Goal: Task Accomplishment & Management: Manage account settings

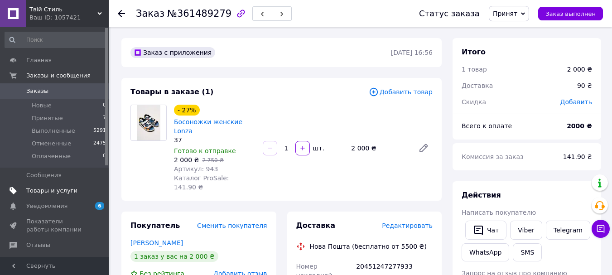
click at [44, 188] on span "Товары и услуги" at bounding box center [51, 191] width 51 height 8
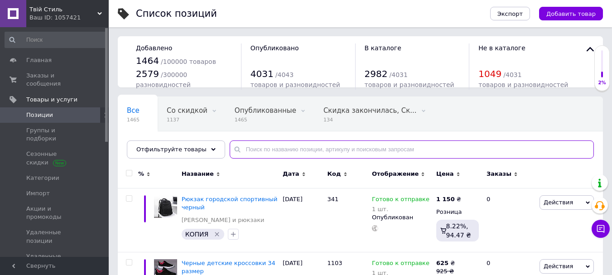
click at [303, 146] on input "text" at bounding box center [412, 149] width 364 height 18
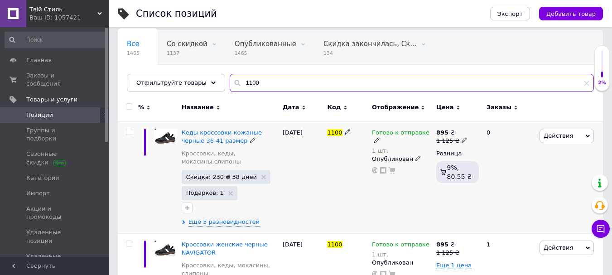
scroll to position [45, 0]
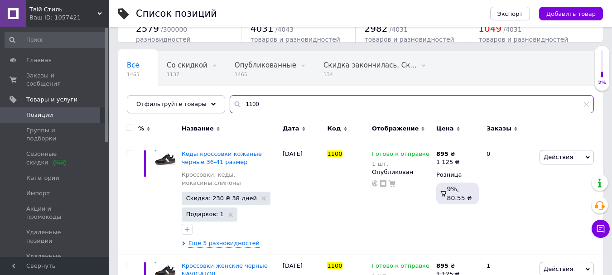
drag, startPoint x: 253, startPoint y: 99, endPoint x: 207, endPoint y: 102, distance: 45.9
click at [207, 102] on div "Отфильтруйте товары 1100" at bounding box center [360, 104] width 467 height 18
type input "289"
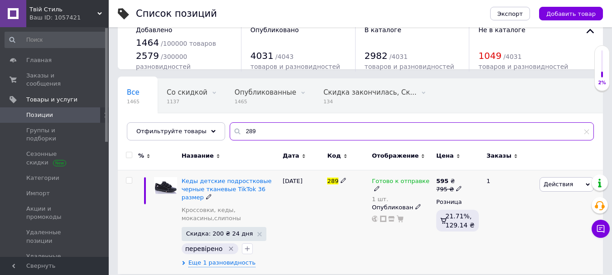
scroll to position [26, 0]
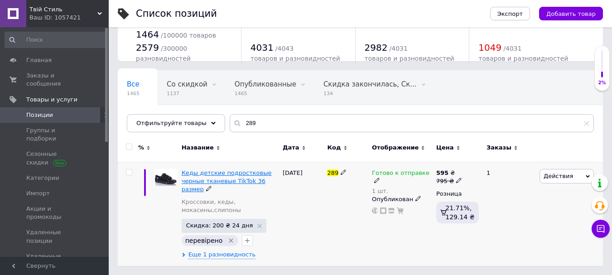
click at [249, 171] on span "Кеды детские подростковые черные тканевые TikTok 36 размер" at bounding box center [227, 180] width 90 height 23
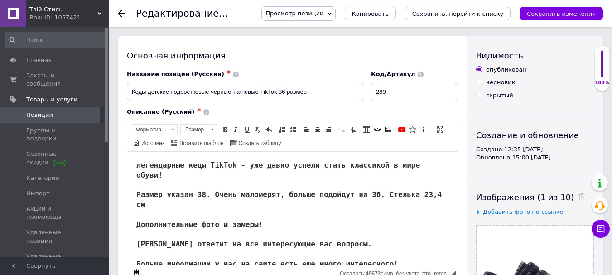
click at [324, 13] on span "Просмотр позиции" at bounding box center [295, 13] width 58 height 7
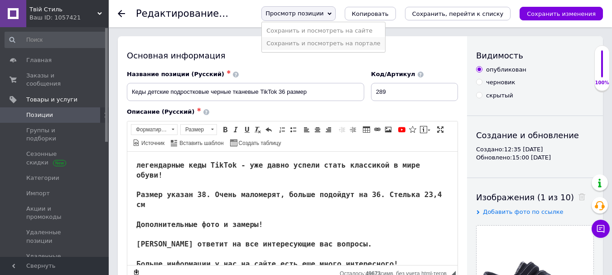
click at [337, 46] on li "Сохранить и посмотреть на портале" at bounding box center [323, 43] width 123 height 13
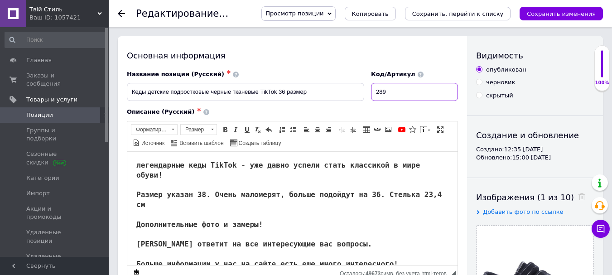
click at [403, 88] on input "289" at bounding box center [414, 92] width 87 height 18
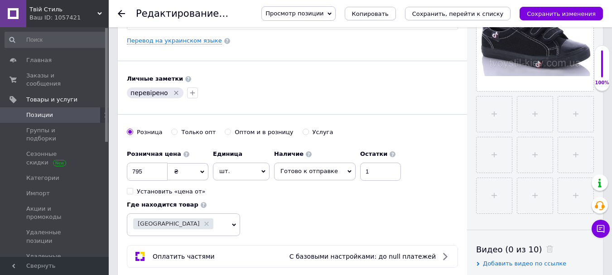
scroll to position [272, 0]
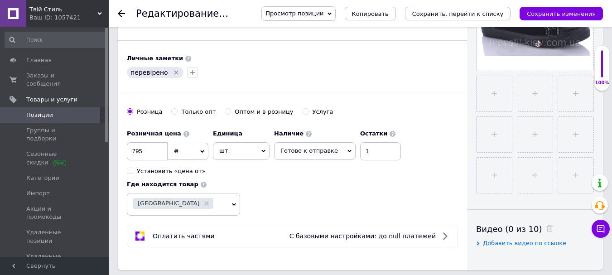
type input "289 редакт"
click at [331, 149] on span "Готово к отправке" at bounding box center [315, 150] width 82 height 17
click at [312, 186] on li "Нет в наличии" at bounding box center [315, 182] width 81 height 13
click at [369, 152] on input "1" at bounding box center [368, 151] width 41 height 18
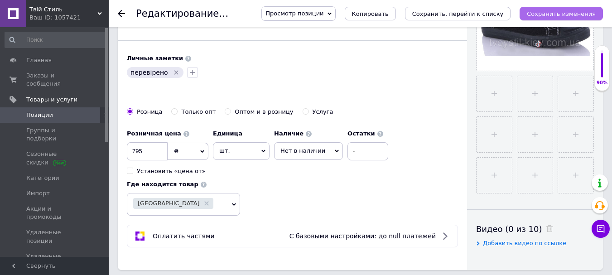
click at [547, 12] on icon "Сохранить изменения" at bounding box center [561, 13] width 69 height 7
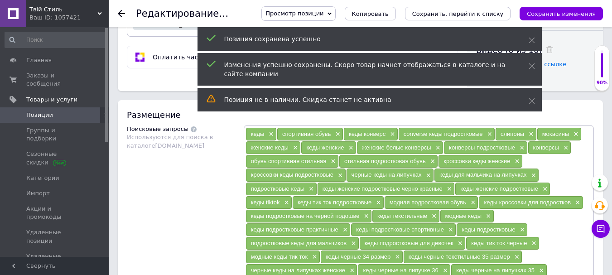
scroll to position [406, 0]
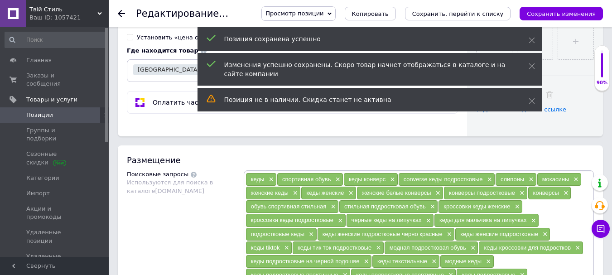
click at [583, 14] on icon "Сохранить изменения" at bounding box center [561, 13] width 69 height 7
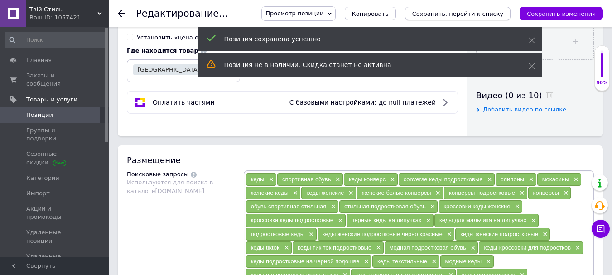
click at [488, 14] on icon "Сохранить, перейти к списку" at bounding box center [458, 13] width 92 height 7
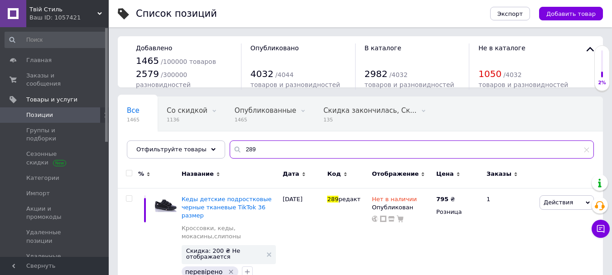
drag, startPoint x: 272, startPoint y: 145, endPoint x: 226, endPoint y: 147, distance: 46.3
click at [230, 147] on div "289" at bounding box center [412, 149] width 364 height 18
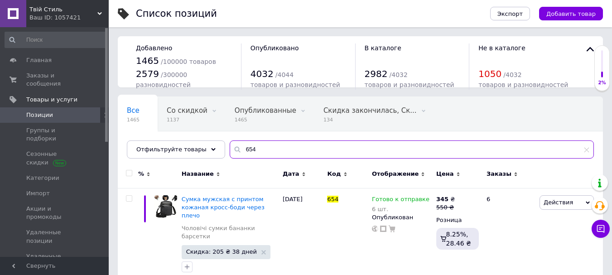
drag, startPoint x: 251, startPoint y: 153, endPoint x: 226, endPoint y: 150, distance: 26.0
click at [230, 152] on div "654" at bounding box center [412, 149] width 364 height 18
type input "430"
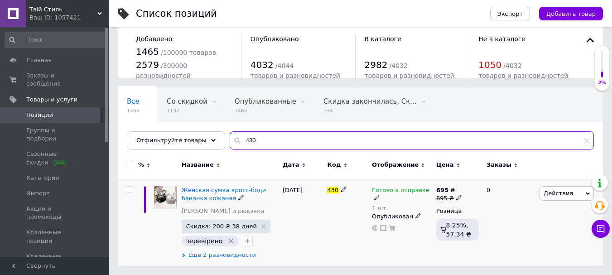
scroll to position [9, 0]
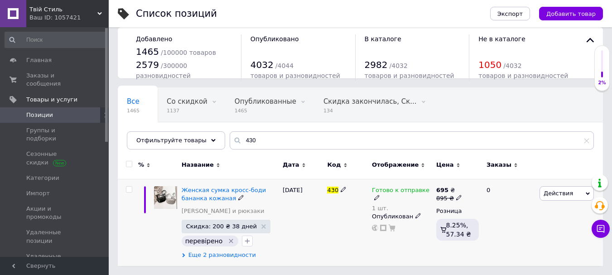
click at [228, 256] on span "Еще 2 разновидности" at bounding box center [222, 255] width 68 height 8
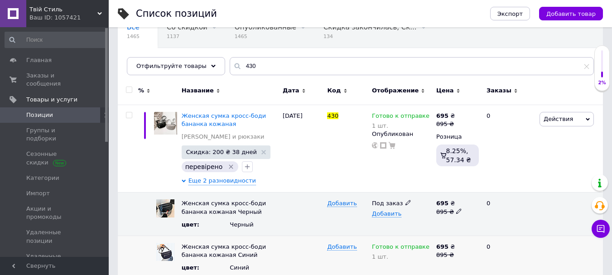
scroll to position [97, 0]
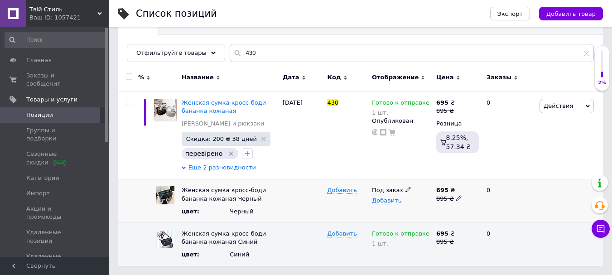
click at [406, 189] on icon at bounding box center [408, 189] width 5 height 5
click at [397, 234] on li "Готово к отправке" at bounding box center [399, 237] width 63 height 21
click at [386, 205] on span "Добавить" at bounding box center [386, 208] width 29 height 7
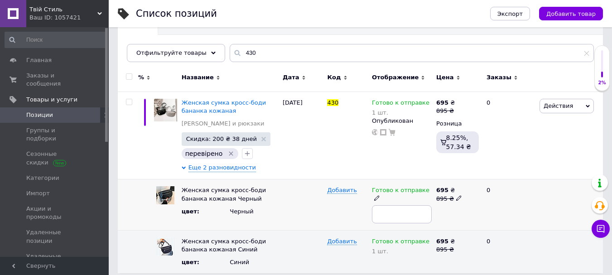
type input "1"
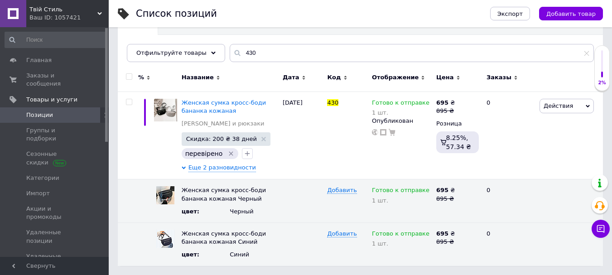
click at [280, 67] on div "% Название Дата Код Отображение Цена Заказы" at bounding box center [360, 79] width 485 height 25
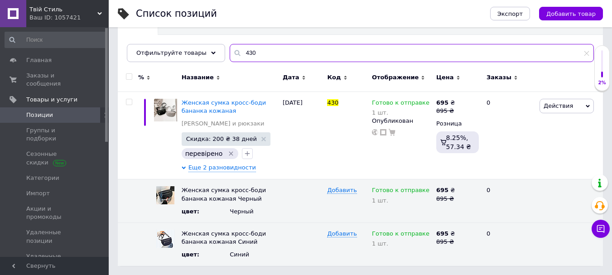
click at [275, 53] on input "430" at bounding box center [412, 53] width 364 height 18
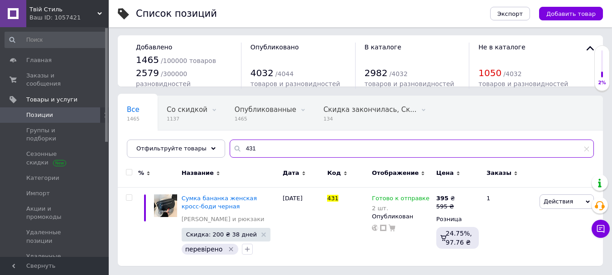
scroll to position [1, 0]
type input "431"
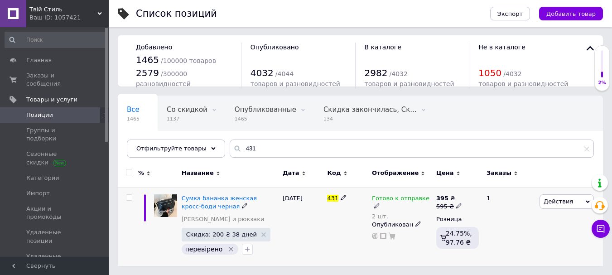
click at [380, 203] on icon at bounding box center [376, 205] width 5 height 5
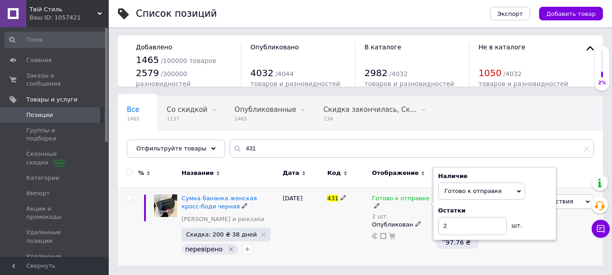
click at [532, 196] on div "Наличие Готово к отправке В наличии Нет в наличии Под заказ Остатки 2 шт." at bounding box center [494, 203] width 113 height 63
click at [468, 226] on input "2" at bounding box center [472, 226] width 69 height 18
type input "1"
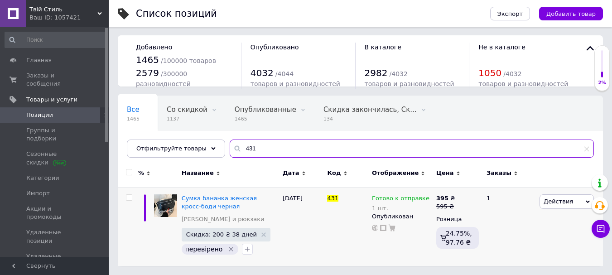
click at [317, 150] on input "431" at bounding box center [412, 149] width 364 height 18
type input "4"
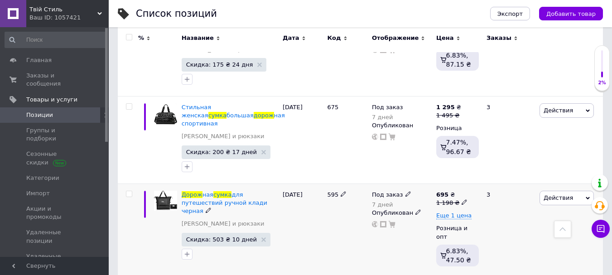
scroll to position [681, 0]
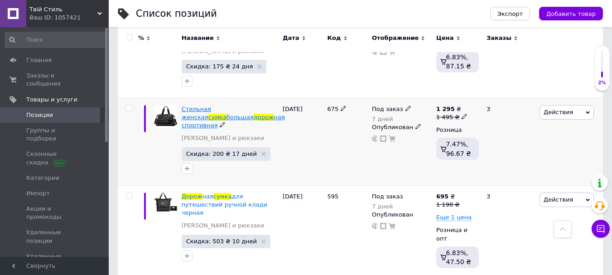
type input "сумка дорож"
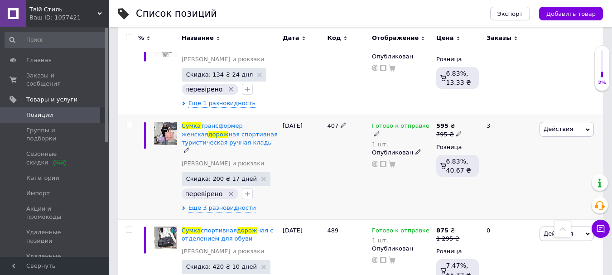
scroll to position [181, 0]
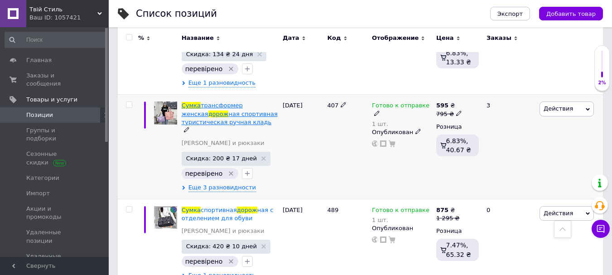
click at [236, 106] on span "трансформер женская" at bounding box center [212, 109] width 61 height 15
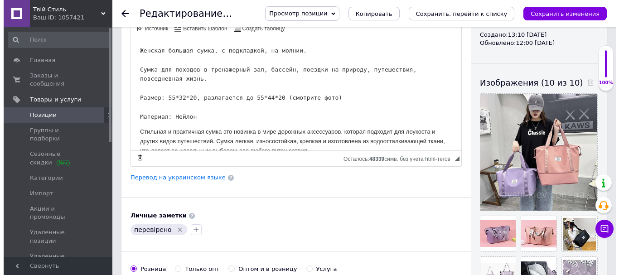
scroll to position [227, 0]
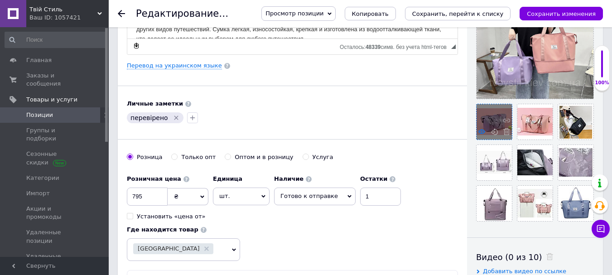
click at [479, 130] on icon at bounding box center [481, 131] width 7 height 7
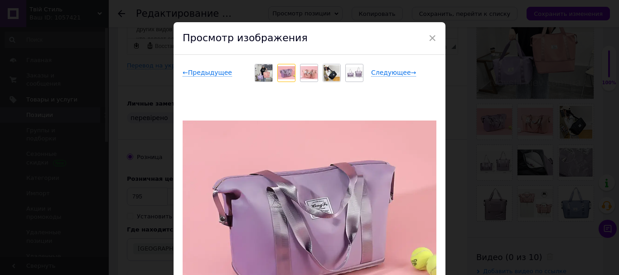
scroll to position [0, 0]
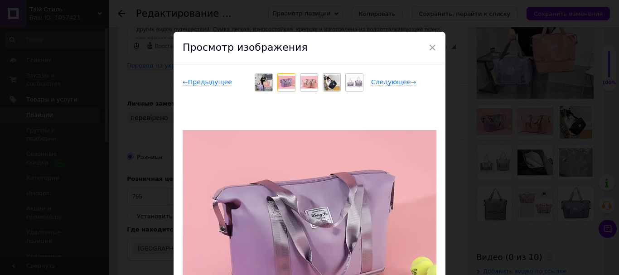
click at [264, 79] on img at bounding box center [263, 82] width 17 height 17
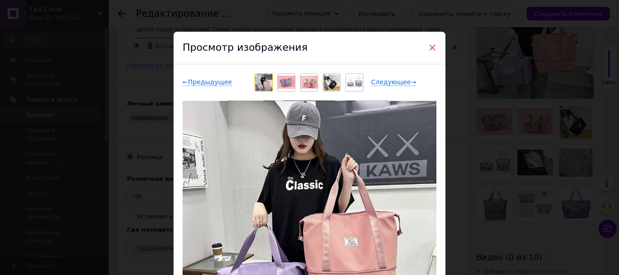
click at [433, 47] on span "×" at bounding box center [432, 47] width 8 height 15
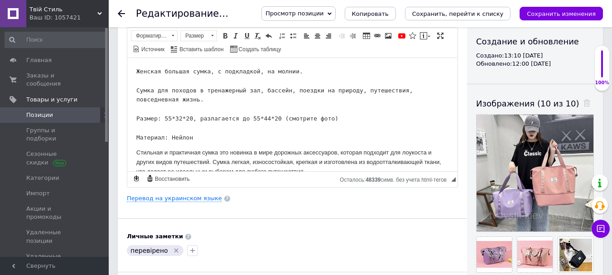
scroll to position [91, 0]
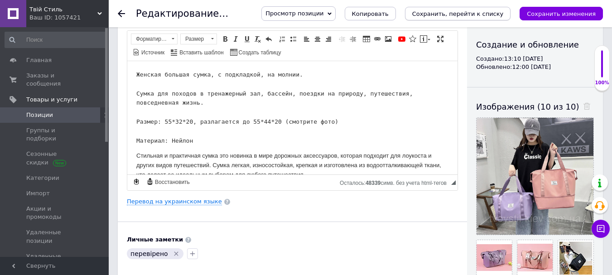
drag, startPoint x: 566, startPoint y: 16, endPoint x: 501, endPoint y: 10, distance: 65.6
click at [566, 15] on icon "Сохранить изменения" at bounding box center [561, 13] width 69 height 7
drag, startPoint x: 489, startPoint y: 14, endPoint x: 451, endPoint y: 17, distance: 38.6
click at [489, 14] on icon "Сохранить, перейти к списку" at bounding box center [458, 13] width 92 height 7
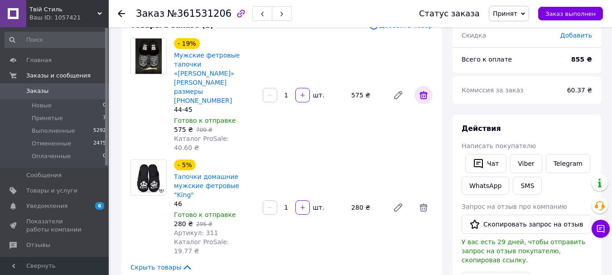
scroll to position [91, 0]
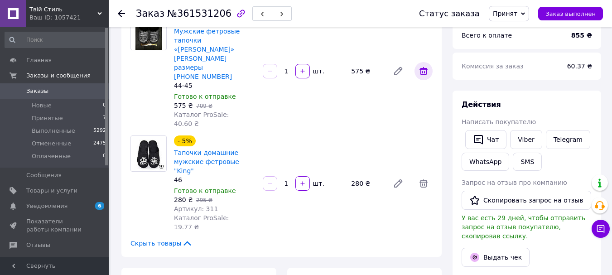
click at [422, 66] on icon at bounding box center [423, 71] width 11 height 11
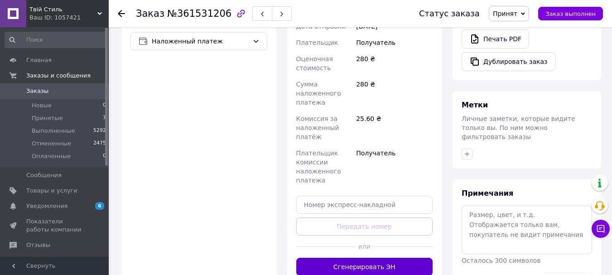
scroll to position [362, 0]
click at [401, 257] on button "Сгенерировать ЭН" at bounding box center [364, 266] width 137 height 18
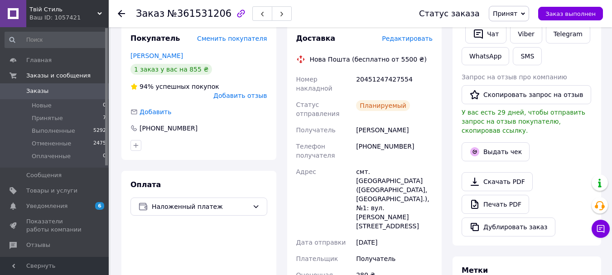
scroll to position [181, 0]
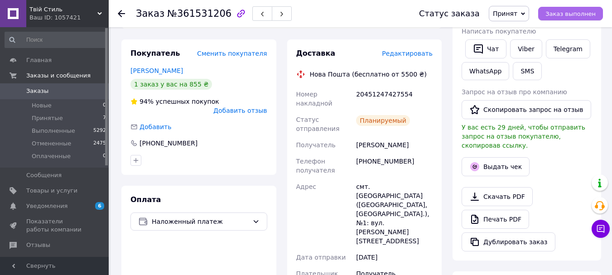
click at [588, 15] on span "Заказ выполнен" at bounding box center [571, 13] width 50 height 7
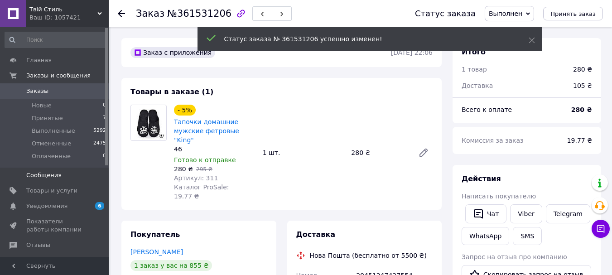
scroll to position [45, 0]
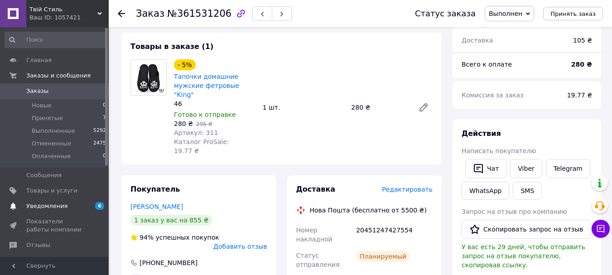
click at [59, 205] on span "Уведомления" at bounding box center [46, 206] width 41 height 8
